Goal: Information Seeking & Learning: Learn about a topic

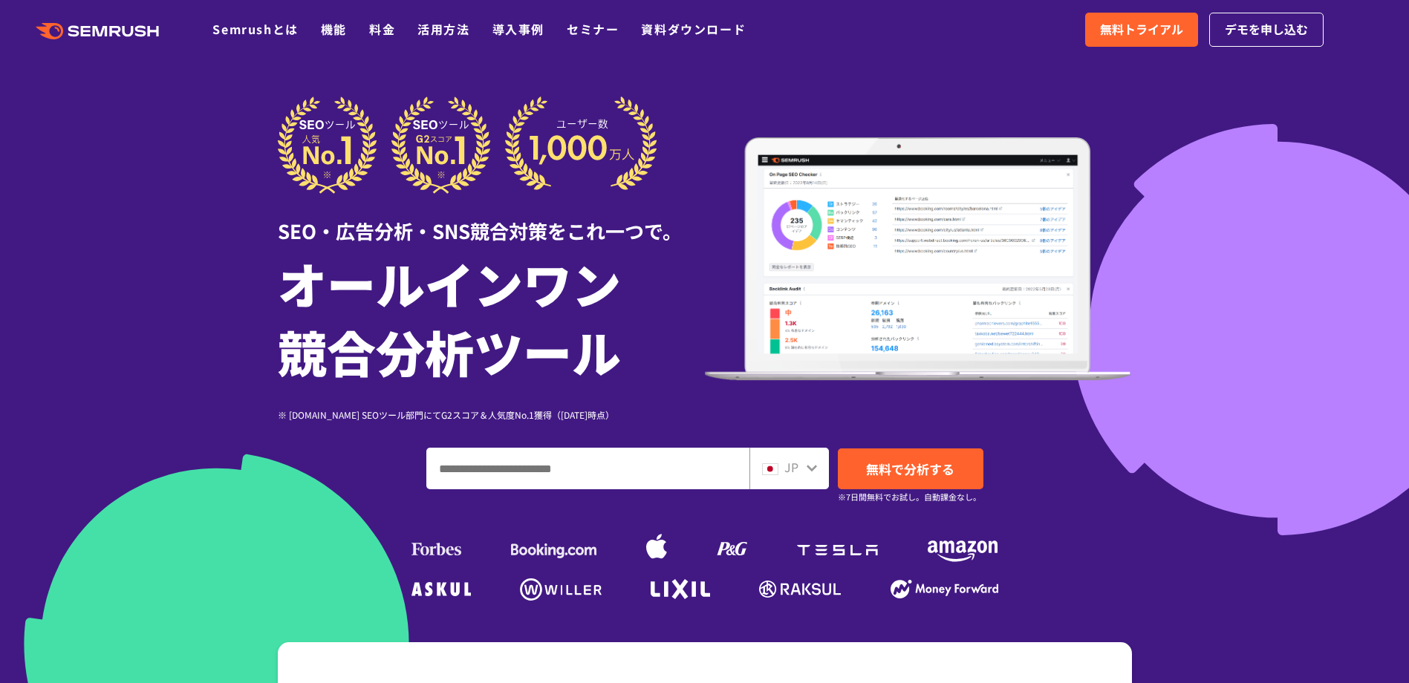
click at [508, 481] on input "ドメイン、キーワードまたはURLを入力してください" at bounding box center [588, 469] width 322 height 40
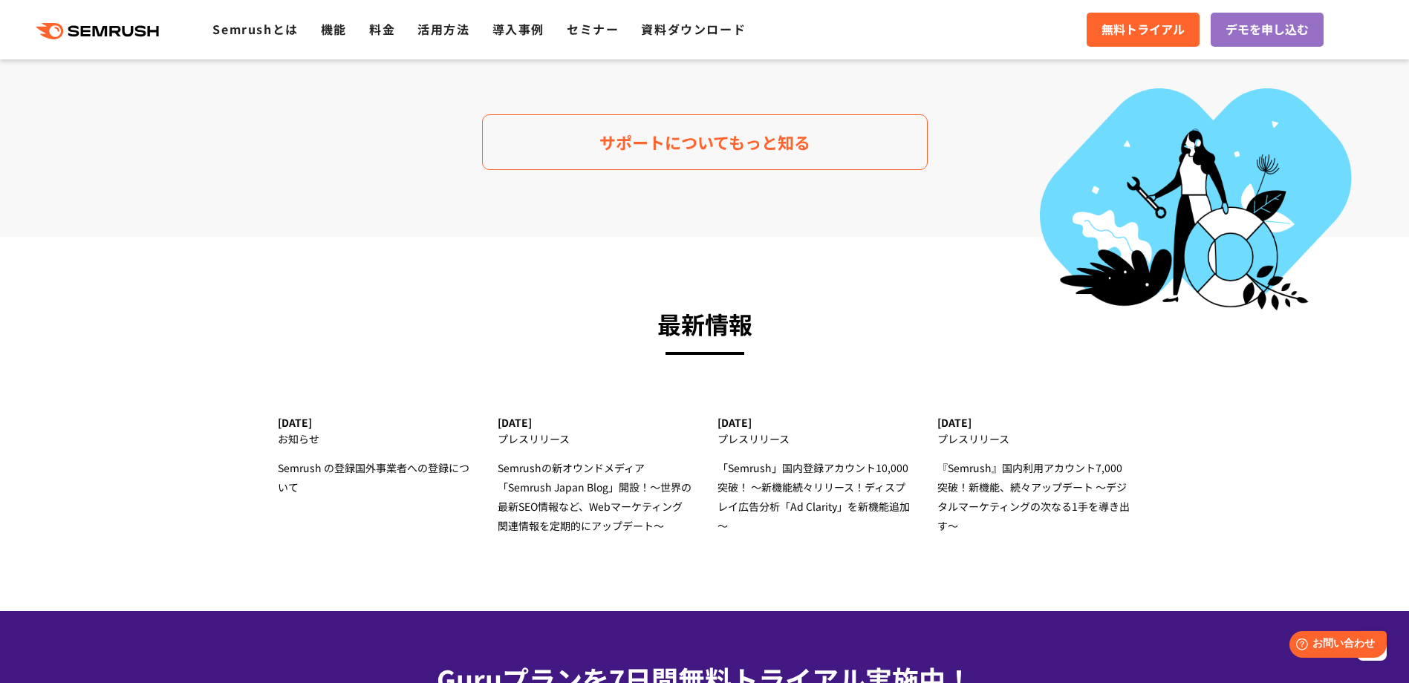
scroll to position [4754, 0]
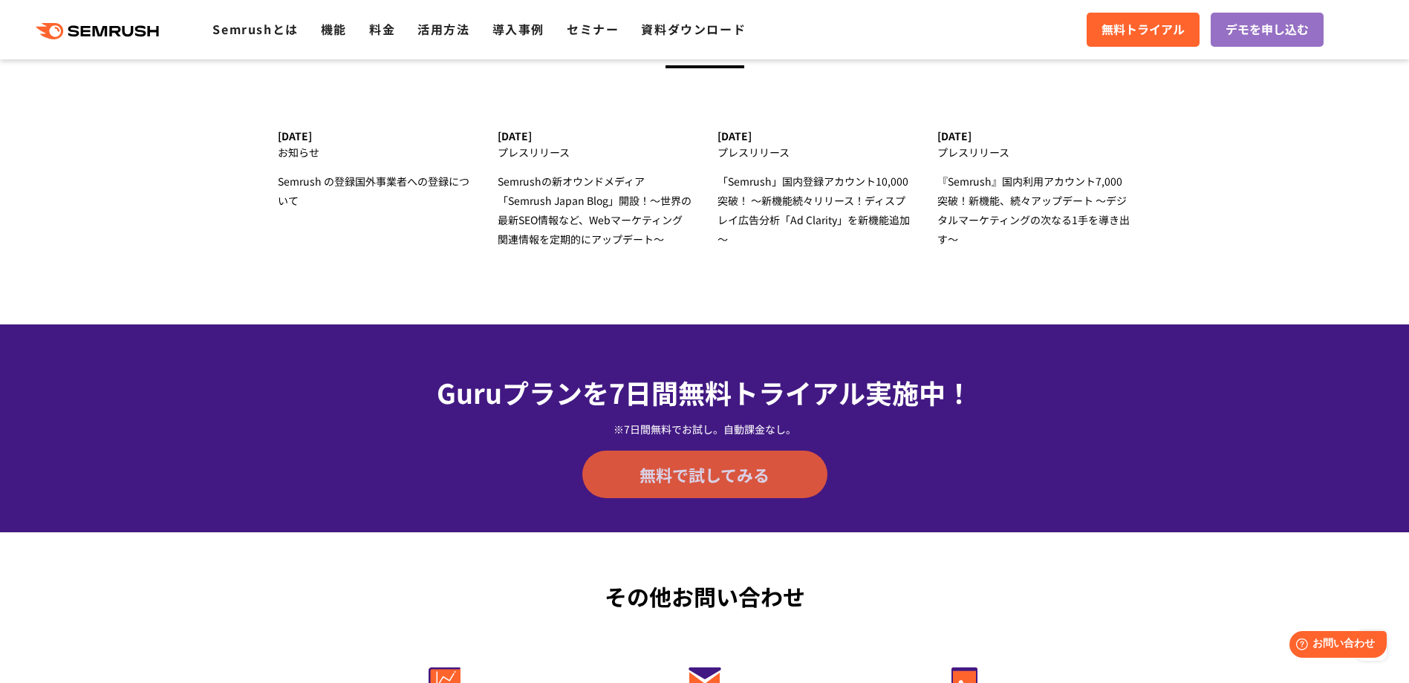
click at [746, 489] on link "無料で試してみる" at bounding box center [704, 475] width 245 height 48
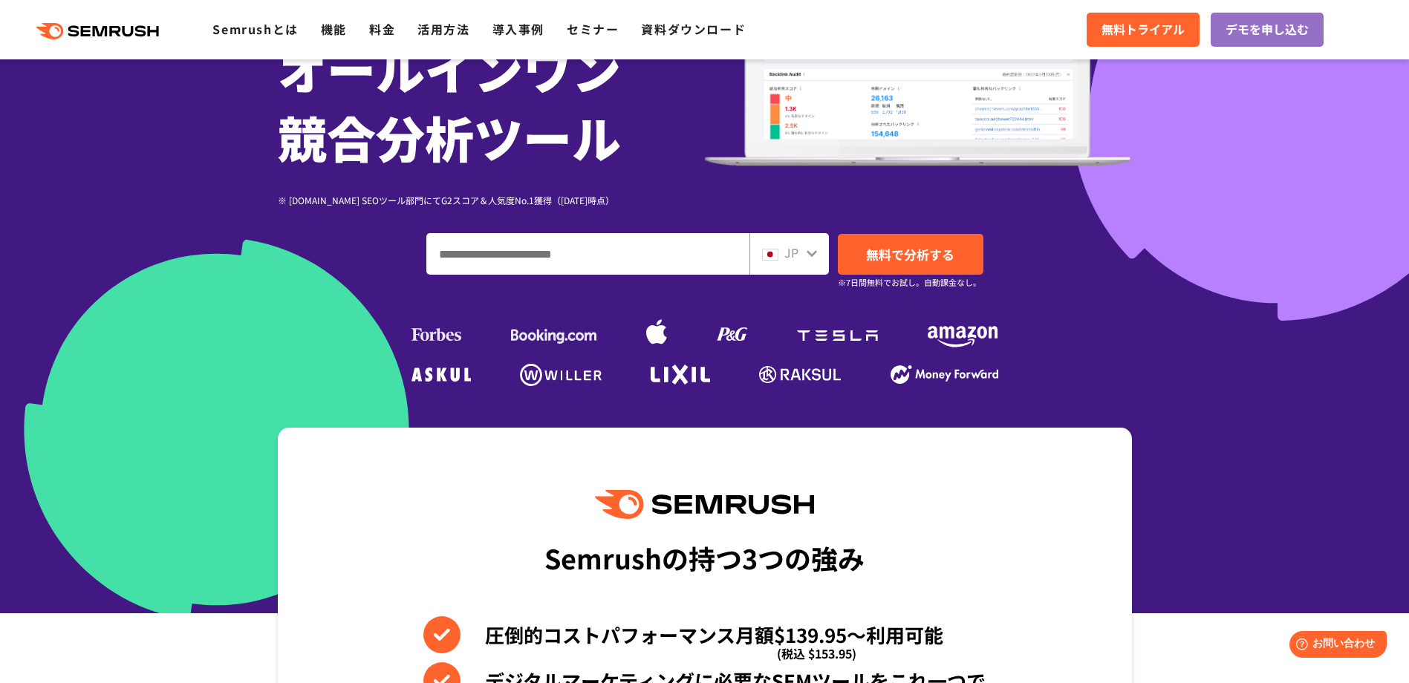
scroll to position [0, 0]
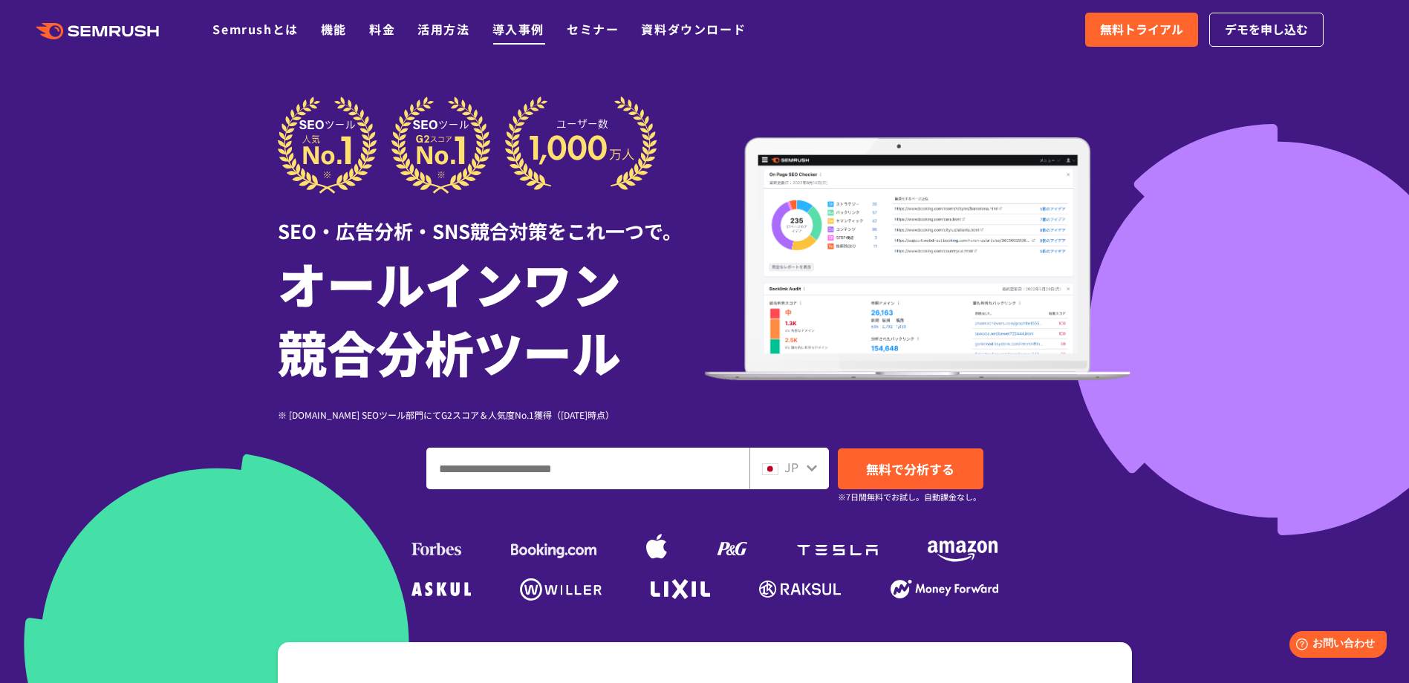
click at [530, 35] on link "導入事例" at bounding box center [518, 29] width 52 height 18
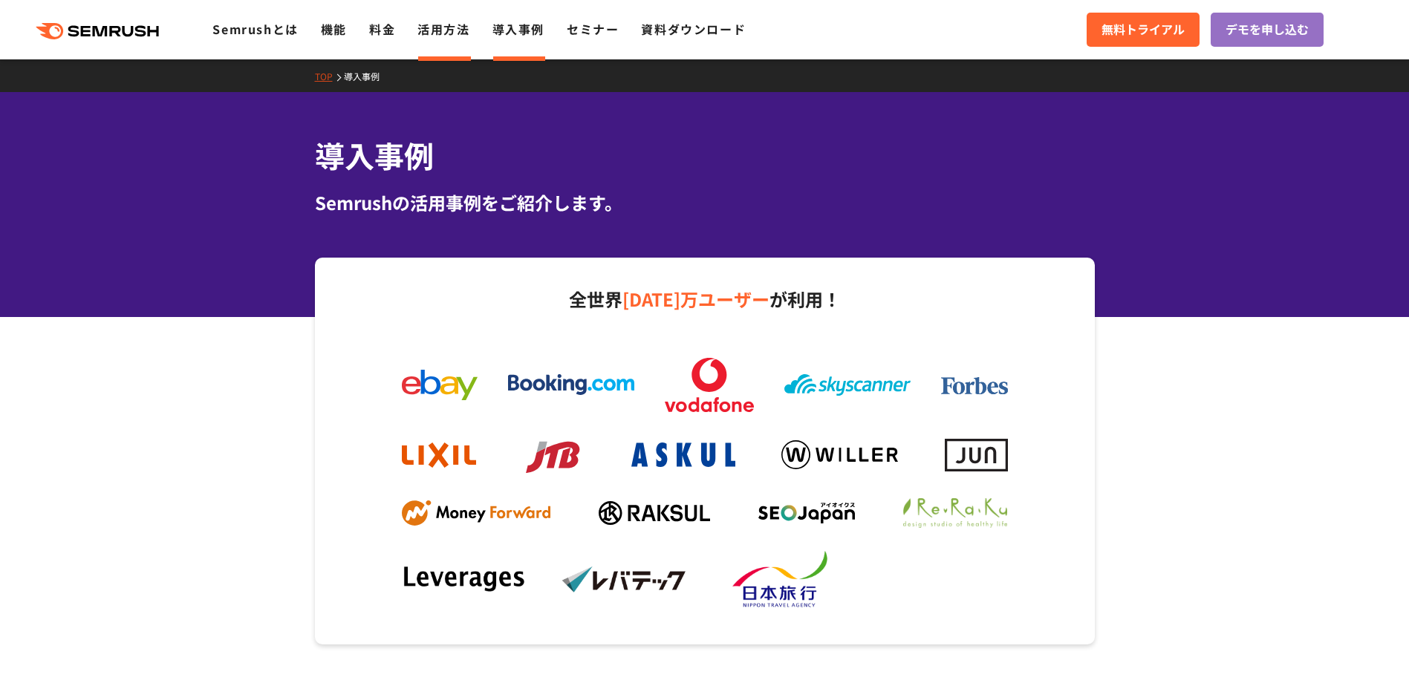
click at [446, 39] on li "活用方法" at bounding box center [443, 29] width 52 height 19
click at [446, 34] on link "活用方法" at bounding box center [443, 29] width 52 height 18
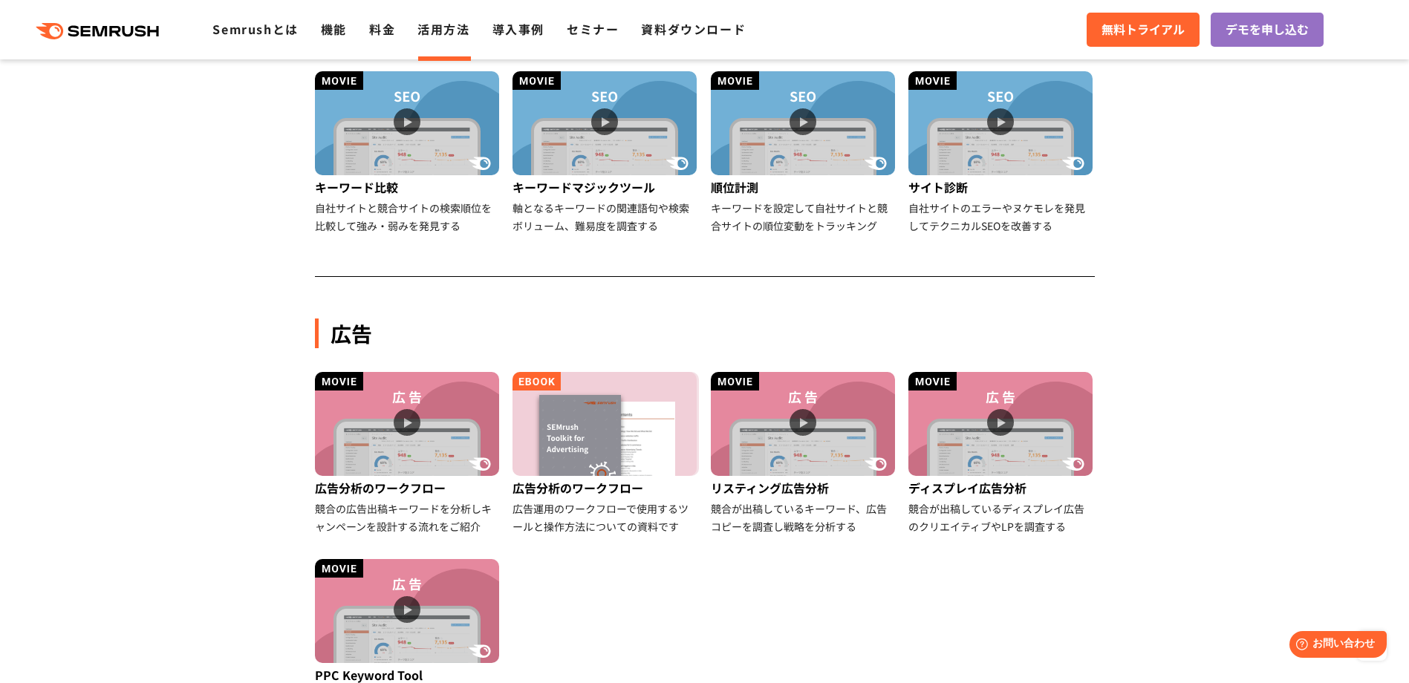
scroll to position [149, 0]
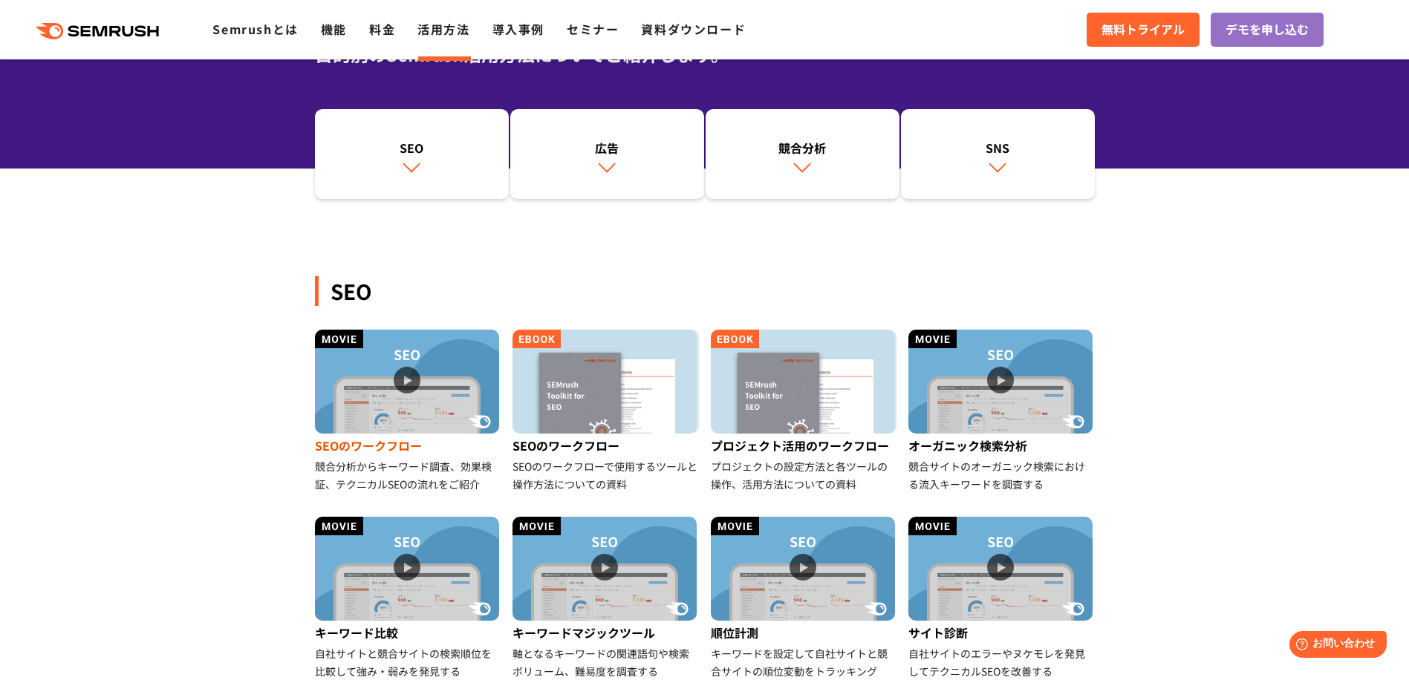
click at [401, 421] on img at bounding box center [407, 382] width 184 height 104
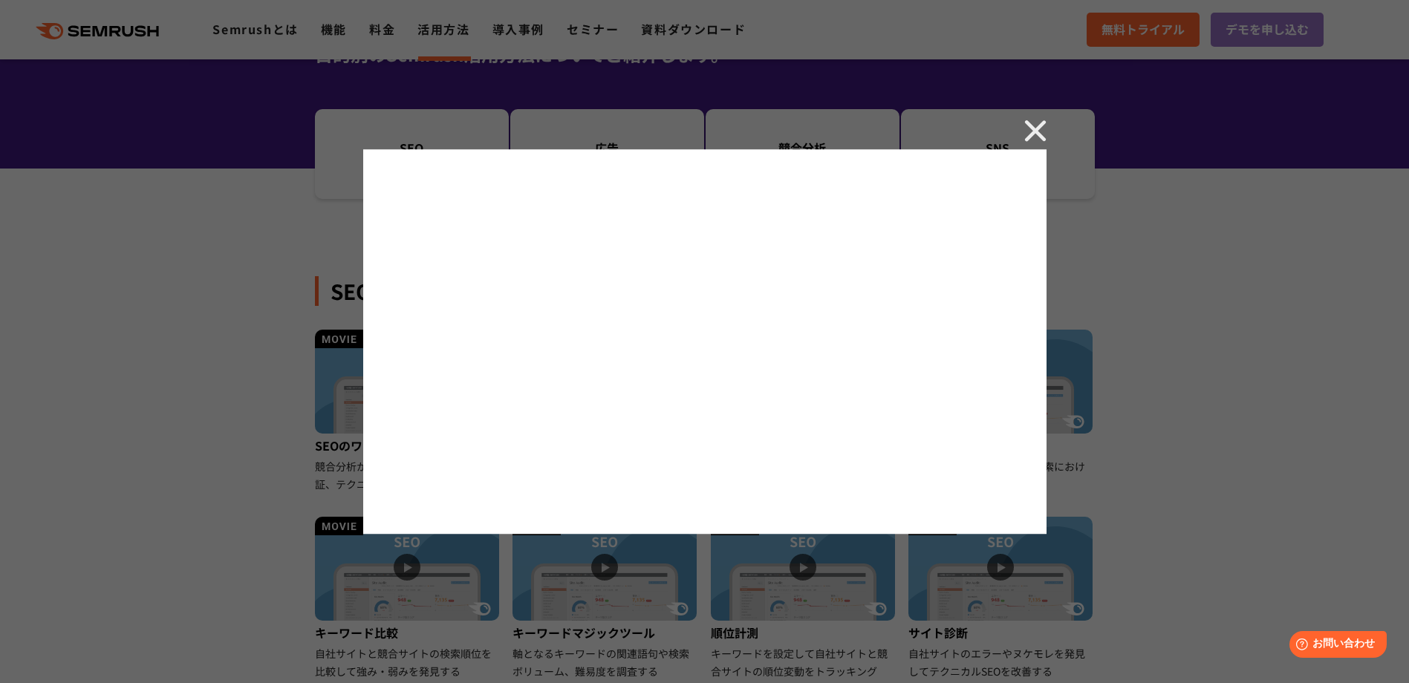
click at [1031, 131] on img at bounding box center [1035, 131] width 22 height 22
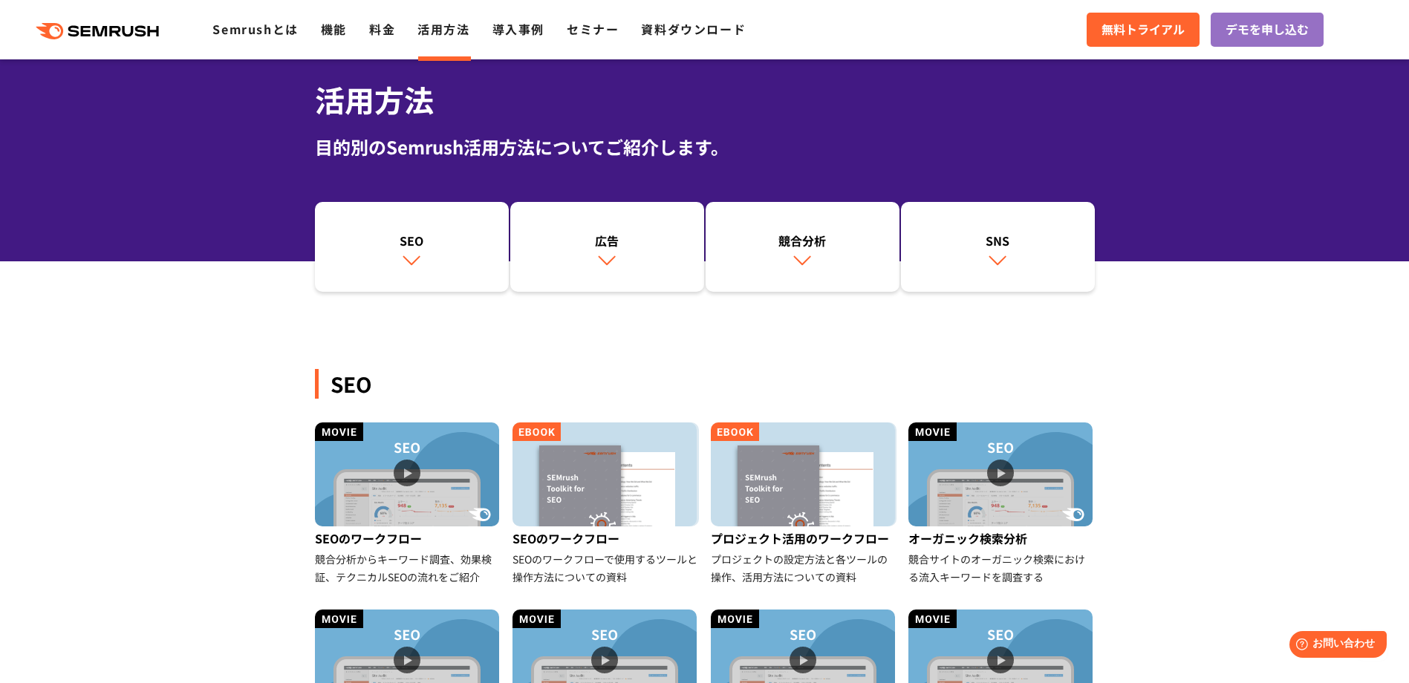
scroll to position [0, 0]
